Goal: Browse casually

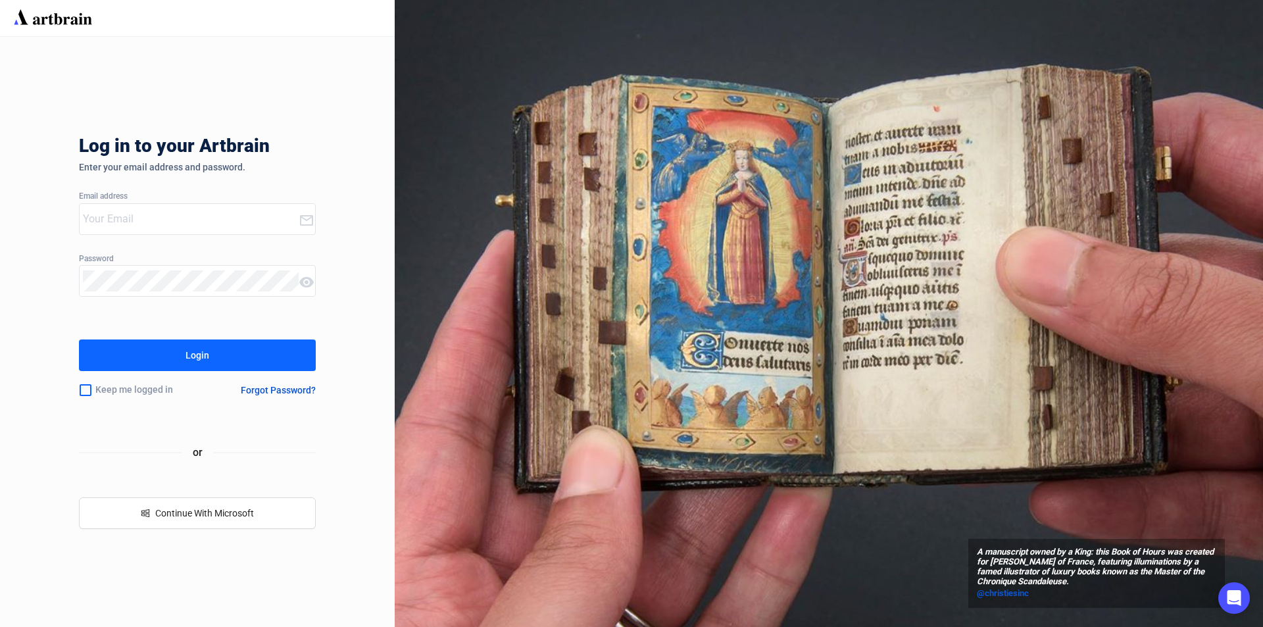
type input "[PERSON_NAME][EMAIL_ADDRESS][DOMAIN_NAME]"
click at [216, 364] on button "Login" at bounding box center [197, 355] width 237 height 32
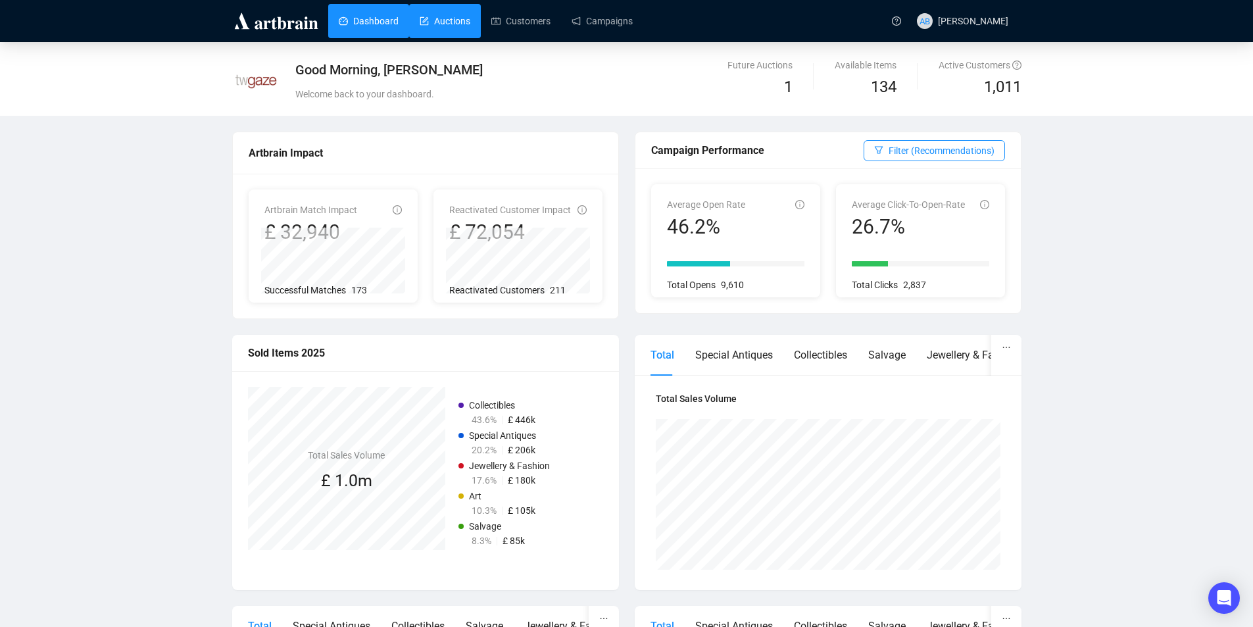
click at [426, 30] on link "Auctions" at bounding box center [445, 21] width 51 height 34
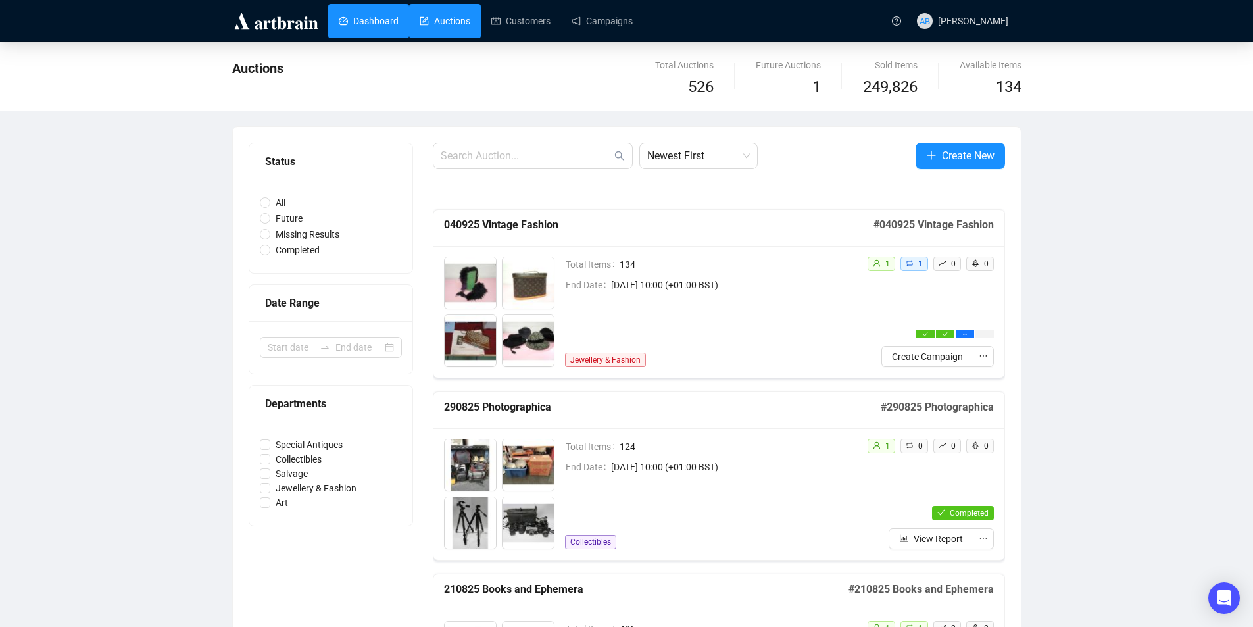
click at [368, 30] on link "Dashboard" at bounding box center [369, 21] width 60 height 34
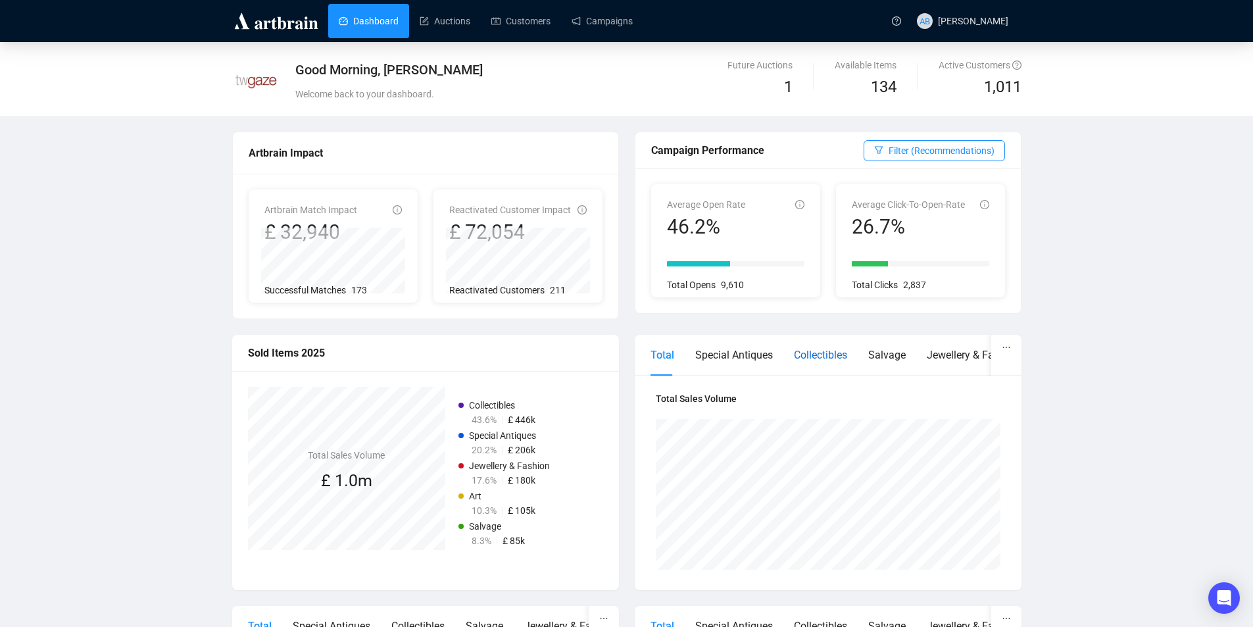
click at [809, 357] on div "Collectibles" at bounding box center [820, 355] width 53 height 16
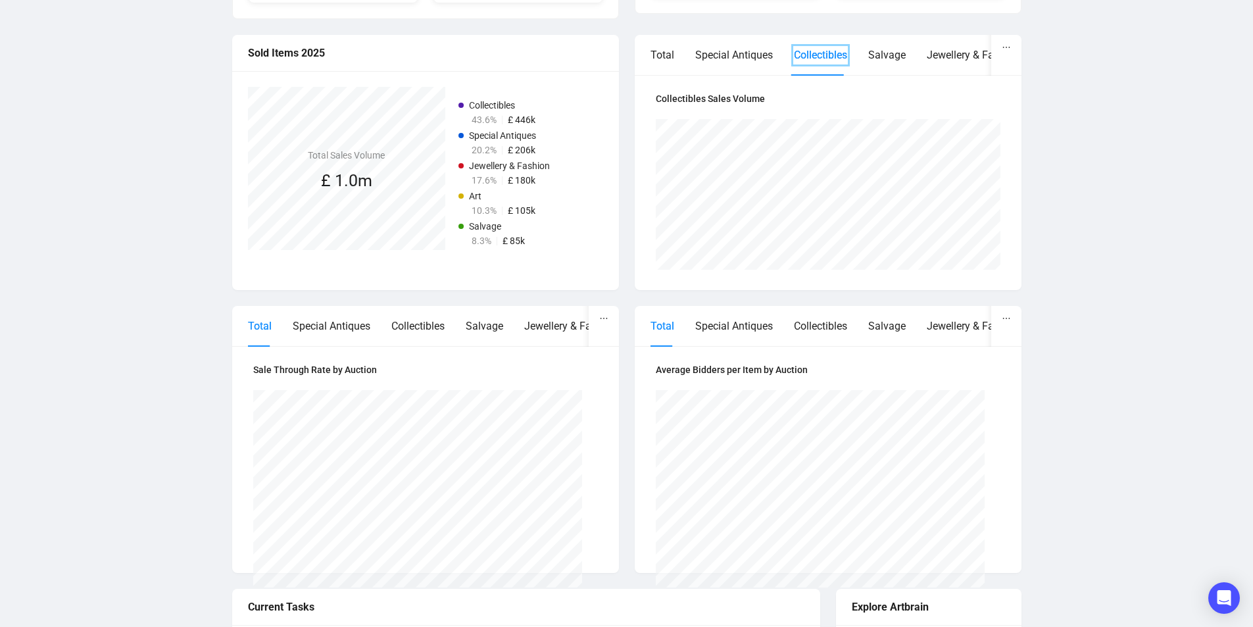
scroll to position [276, 0]
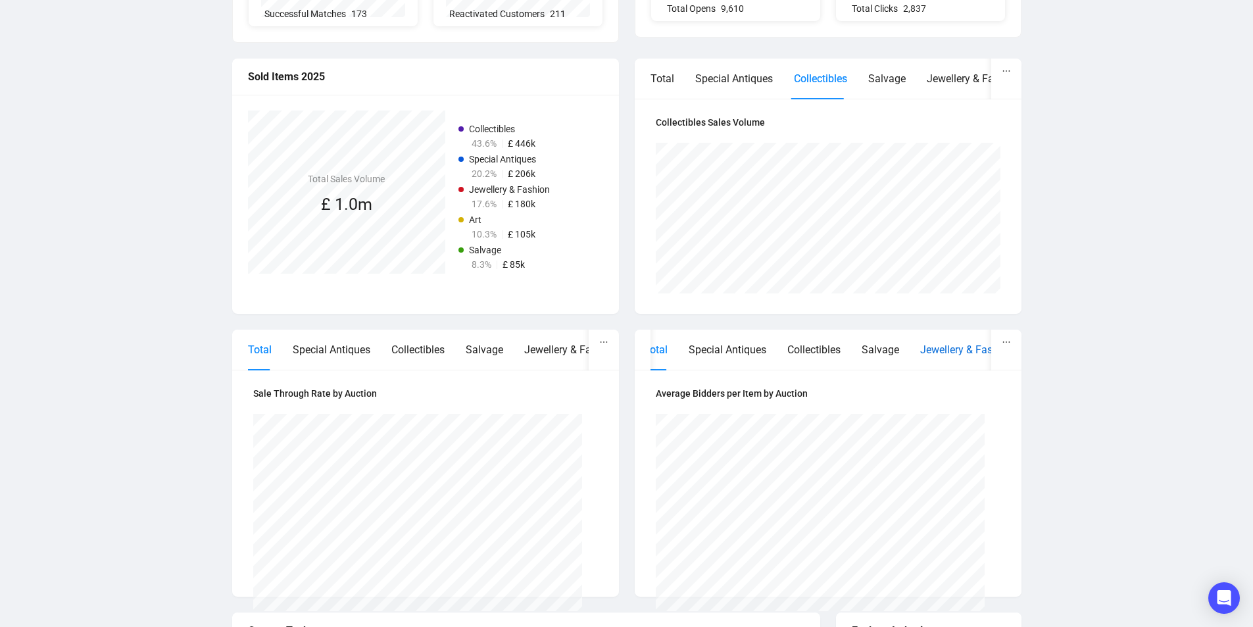
click at [925, 351] on div "Jewellery & Fashion" at bounding box center [966, 349] width 93 height 16
click at [536, 351] on div "Jewellery & Fashion" at bounding box center [570, 349] width 93 height 16
click at [944, 73] on div "Jewellery & Fashion" at bounding box center [973, 78] width 93 height 16
click at [801, 80] on div "Collectibles" at bounding box center [813, 78] width 53 height 16
